Goal: Task Accomplishment & Management: Manage account settings

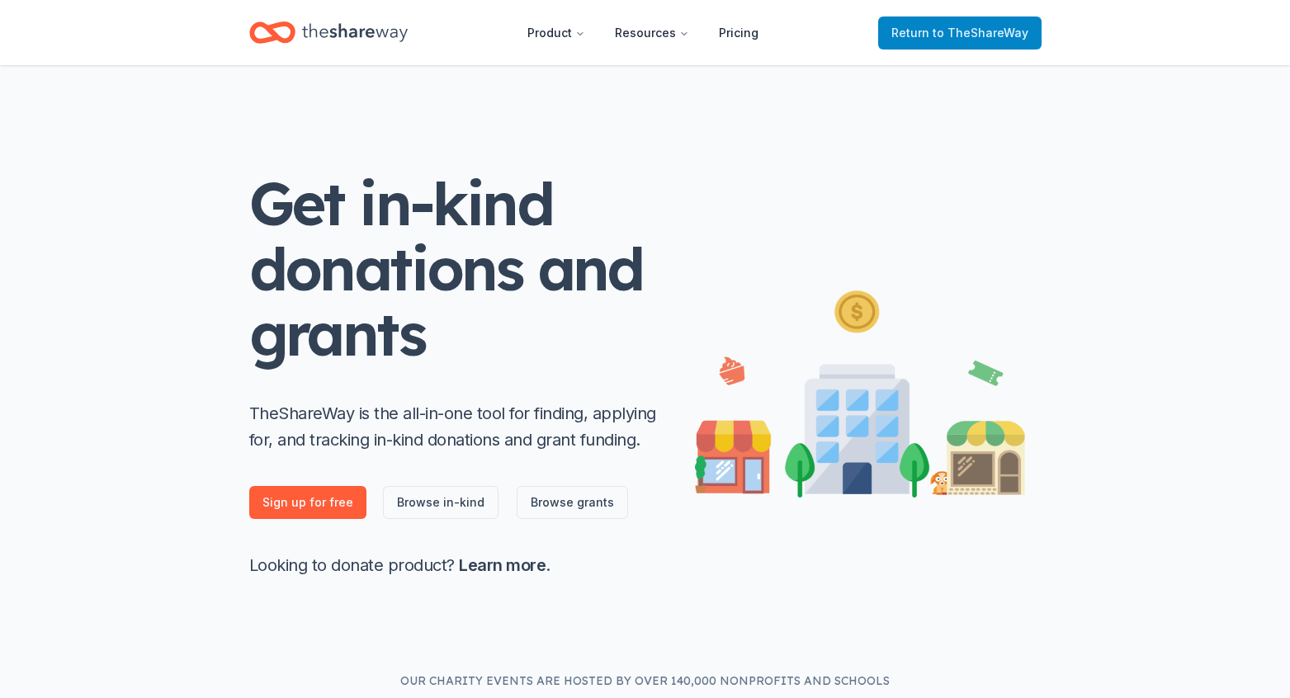
click at [931, 25] on span "Return to TheShareWay" at bounding box center [960, 33] width 137 height 20
click at [938, 29] on span "to TheShareWay" at bounding box center [981, 33] width 96 height 14
click at [926, 23] on span "Return to TheShareWay" at bounding box center [960, 33] width 137 height 20
click at [339, 33] on icon "Home" at bounding box center [355, 32] width 106 height 18
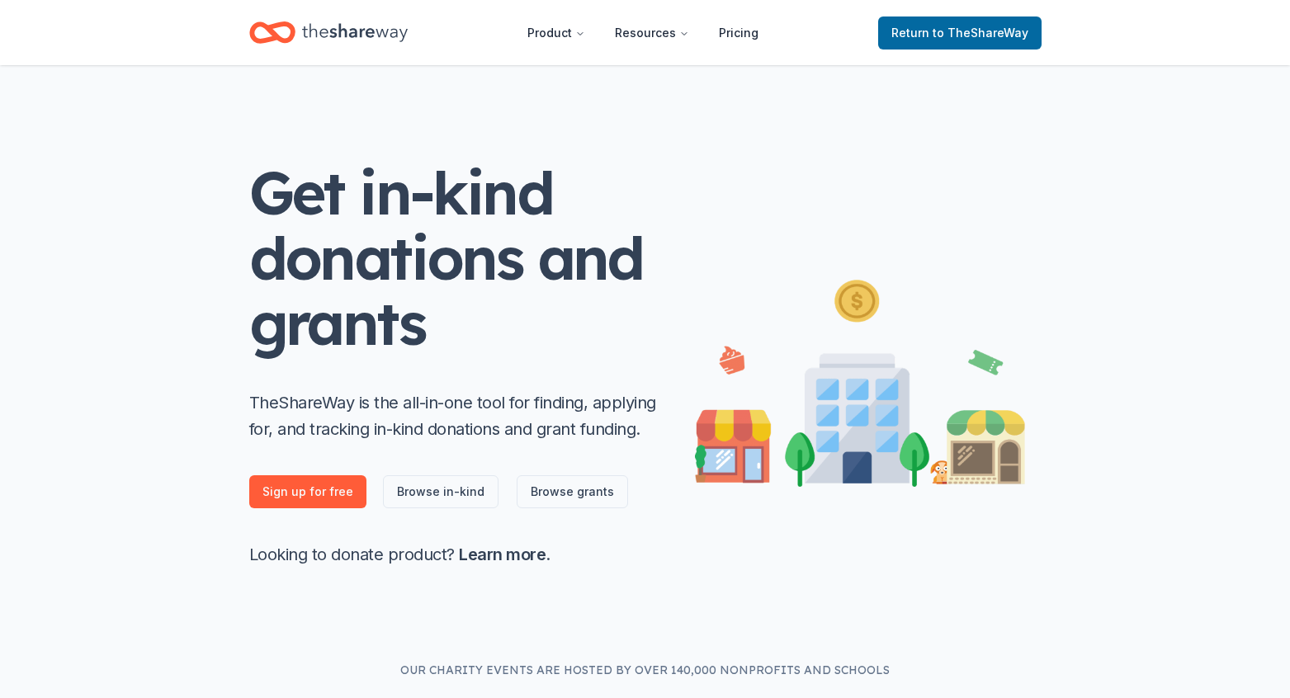
scroll to position [25, 0]
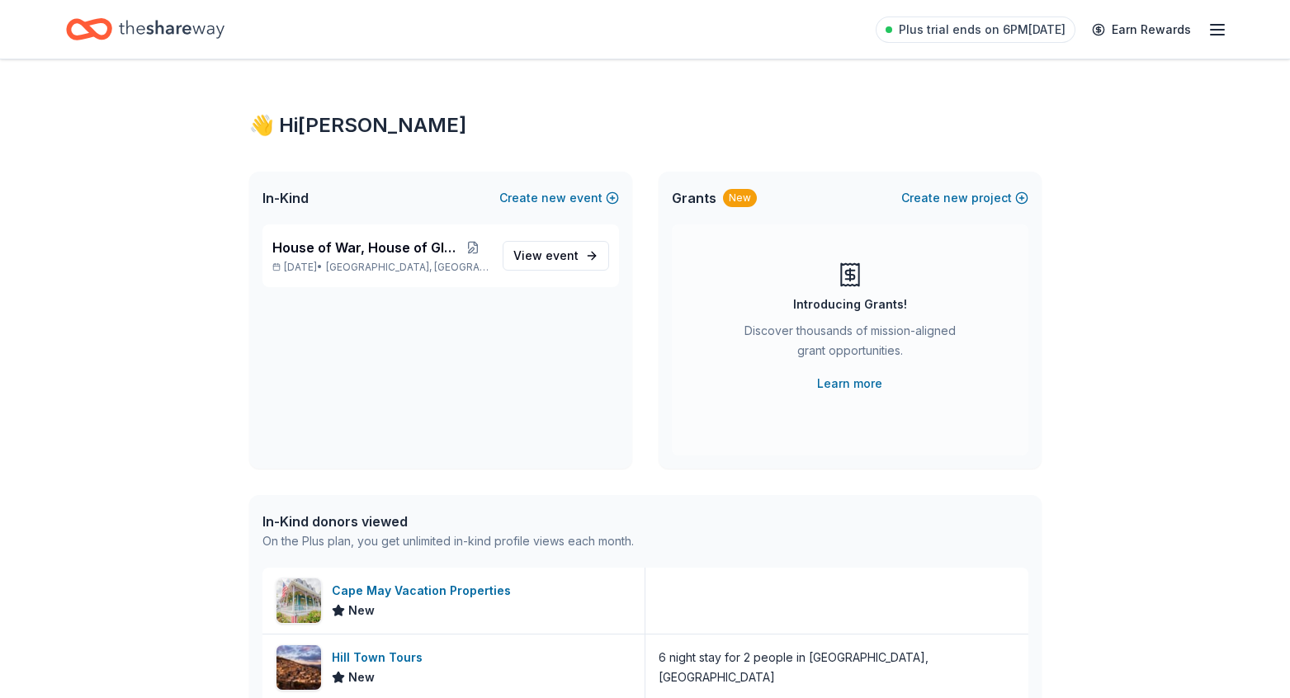
click at [1222, 28] on icon "button" at bounding box center [1218, 30] width 20 height 20
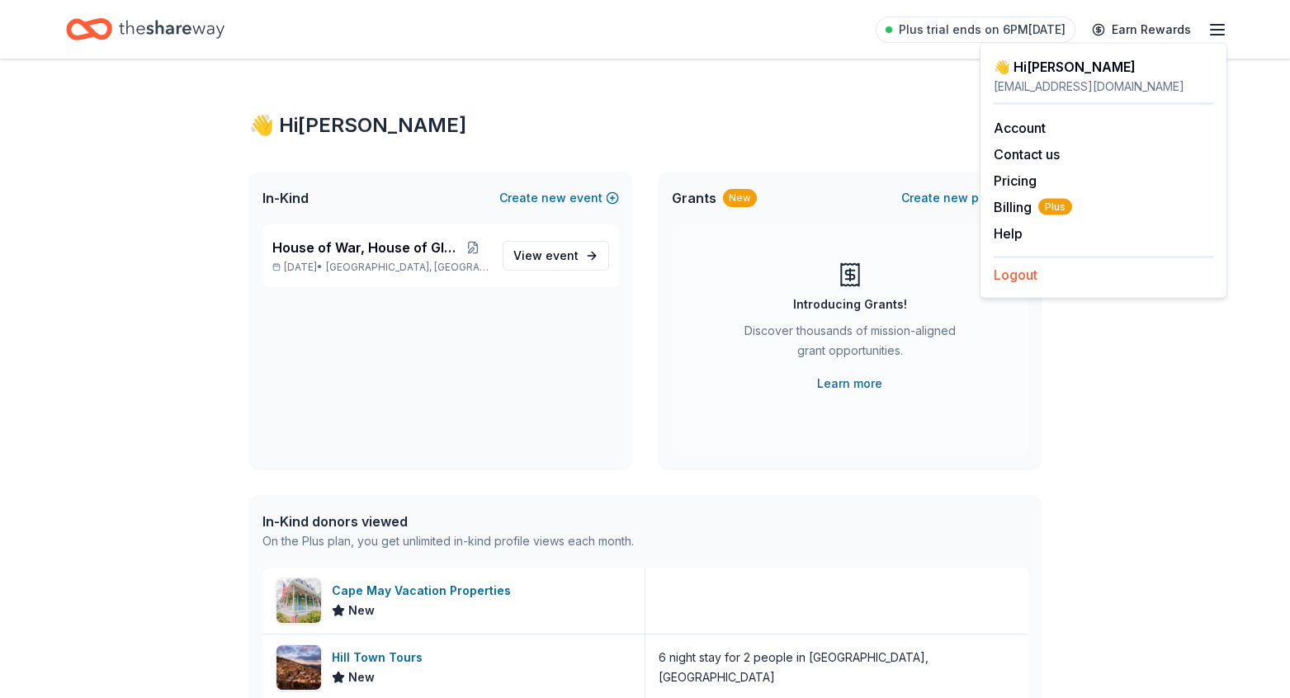
click at [1024, 268] on button "Logout" at bounding box center [1016, 275] width 44 height 20
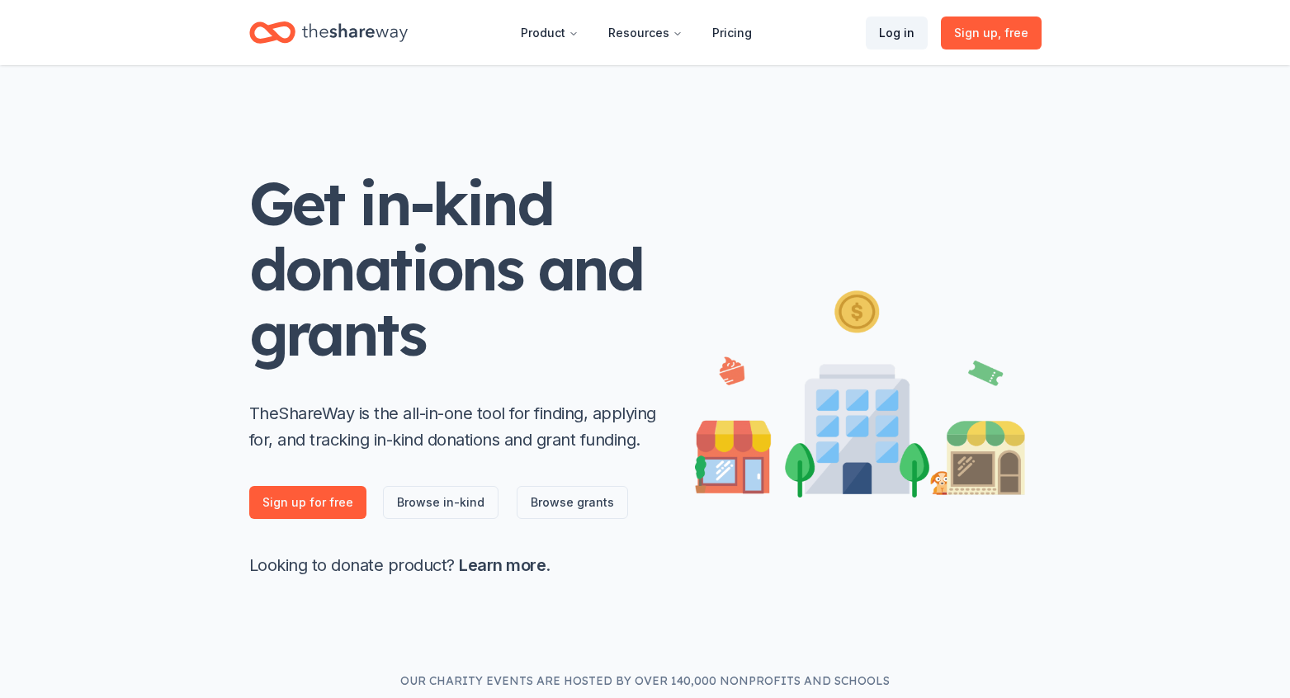
click at [901, 34] on link "Log in" at bounding box center [897, 33] width 62 height 33
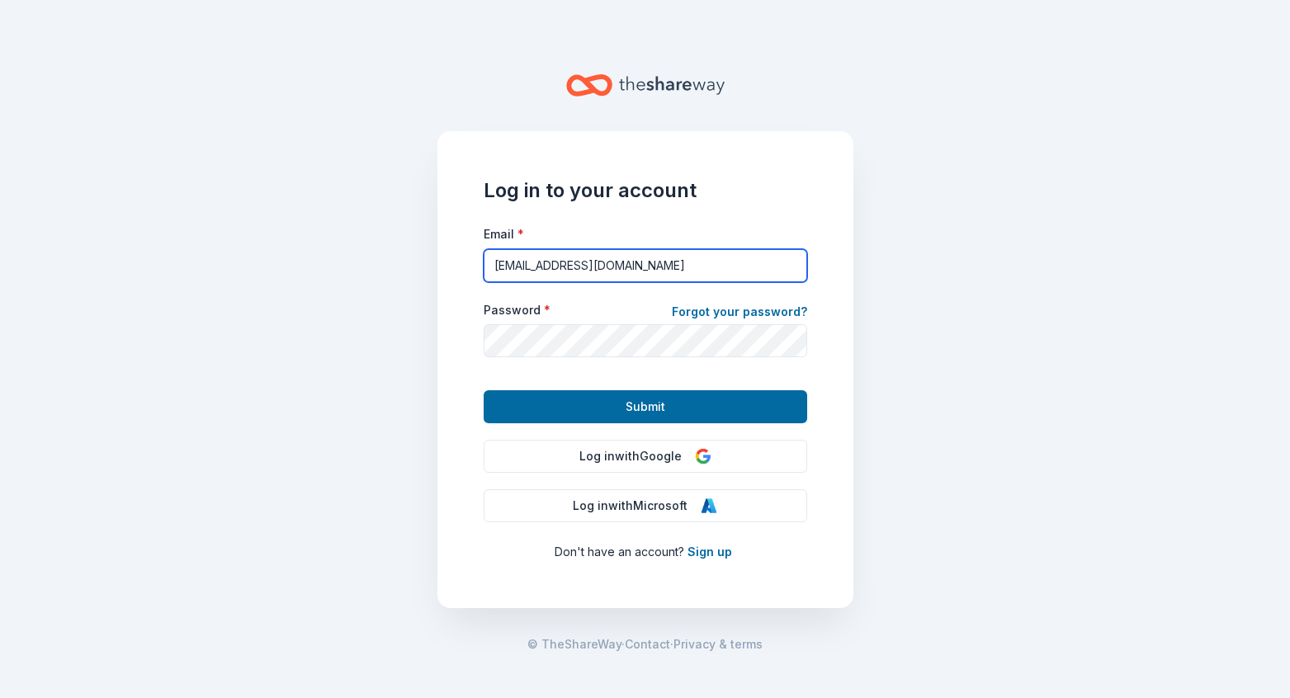
click at [681, 260] on input "grants@gracecares.org" at bounding box center [646, 265] width 324 height 33
type input "cyndaalexander@consultant.com"
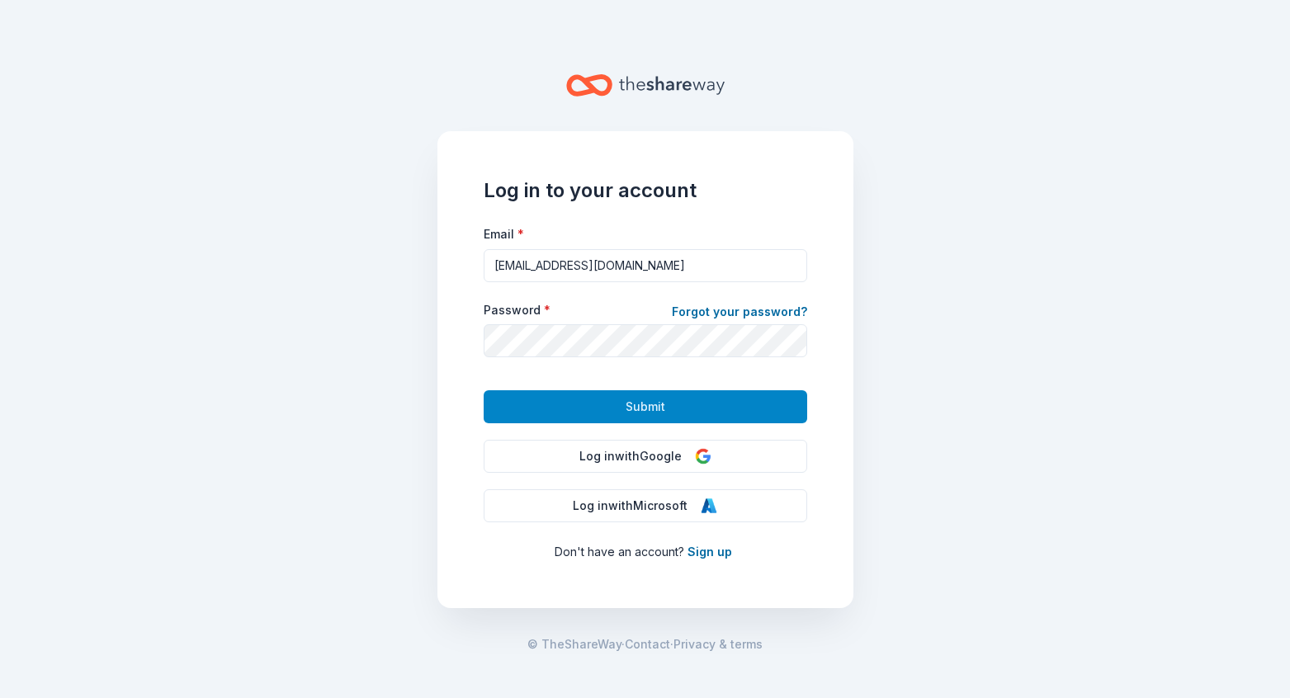
click at [634, 412] on span "Submit" at bounding box center [646, 407] width 40 height 20
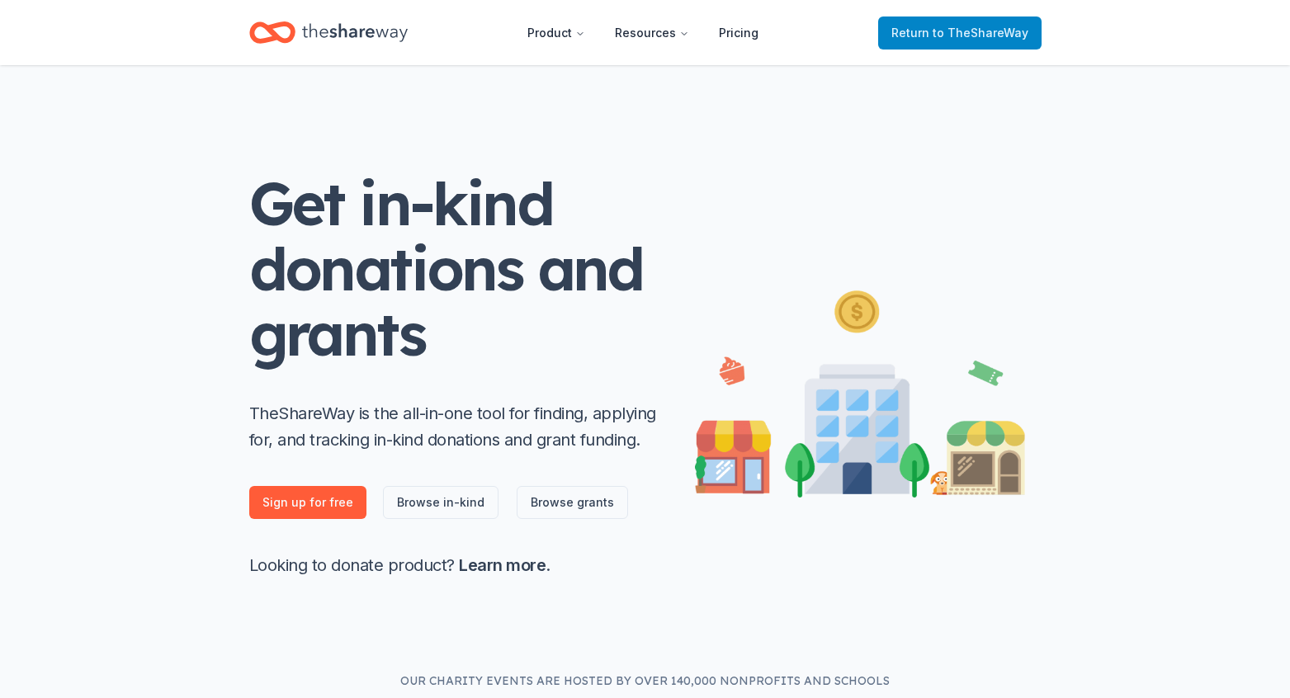
click at [920, 41] on span "Return to TheShareWay" at bounding box center [960, 33] width 137 height 20
